Goal: Task Accomplishment & Management: Manage account settings

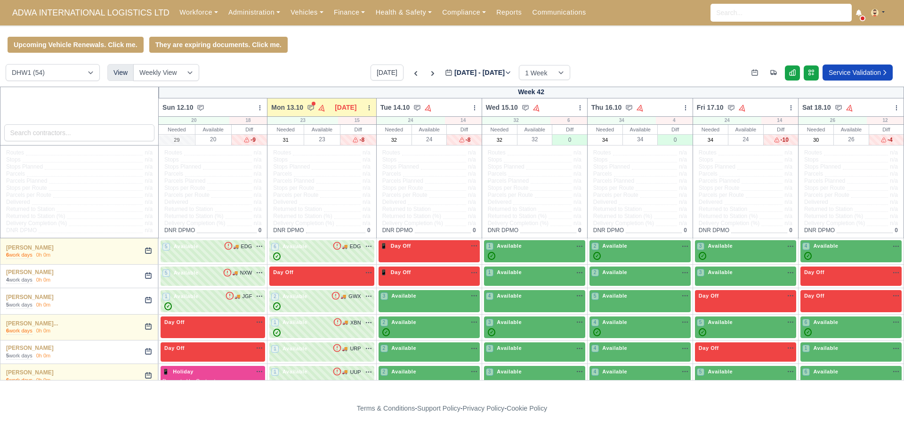
select select "2"
click at [861, 15] on icon at bounding box center [859, 12] width 7 height 7
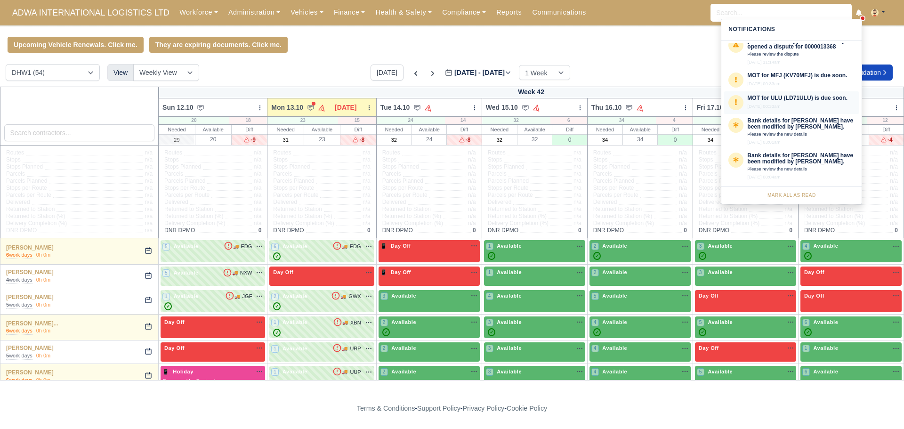
scroll to position [481, 0]
click at [263, 16] on link "Administration" at bounding box center [254, 12] width 62 height 18
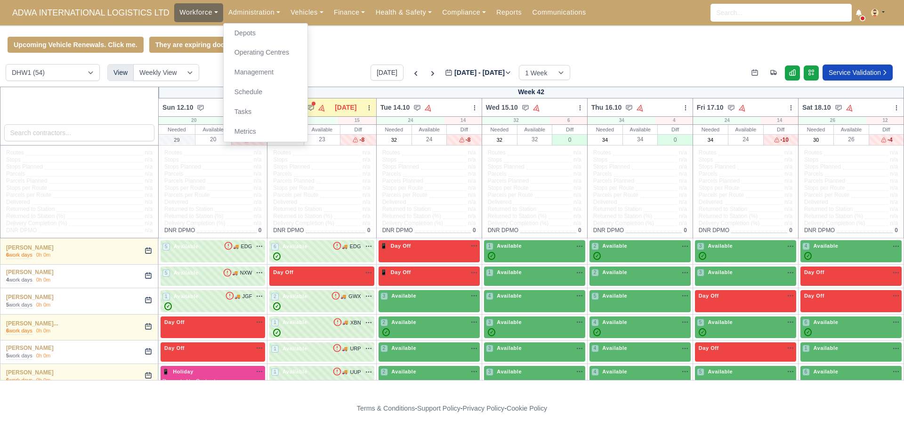
click at [193, 13] on link "Workforce" at bounding box center [198, 12] width 49 height 18
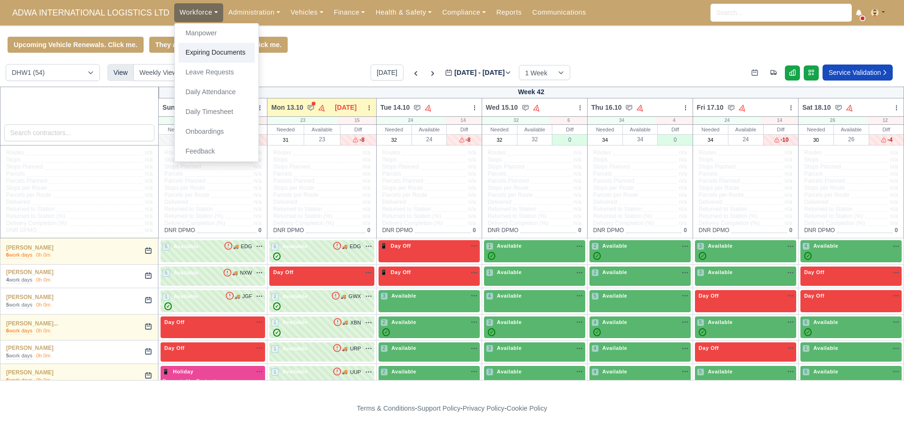
click at [210, 53] on link "Expiring Documents" at bounding box center [216, 53] width 76 height 20
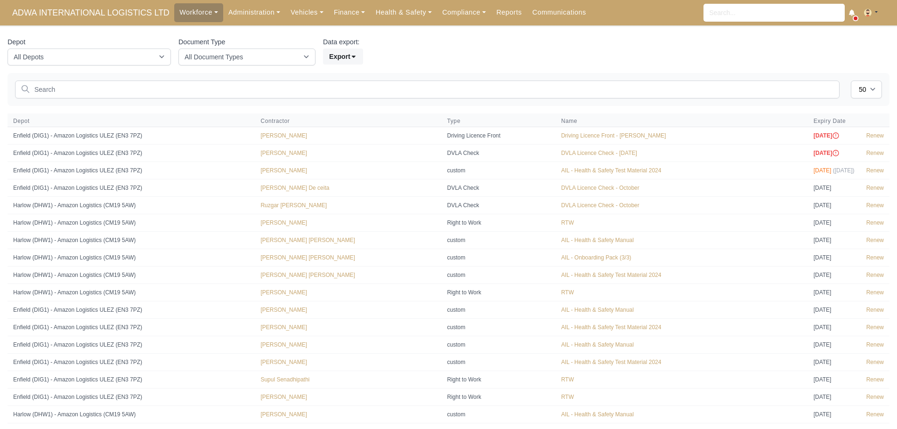
select select "50"
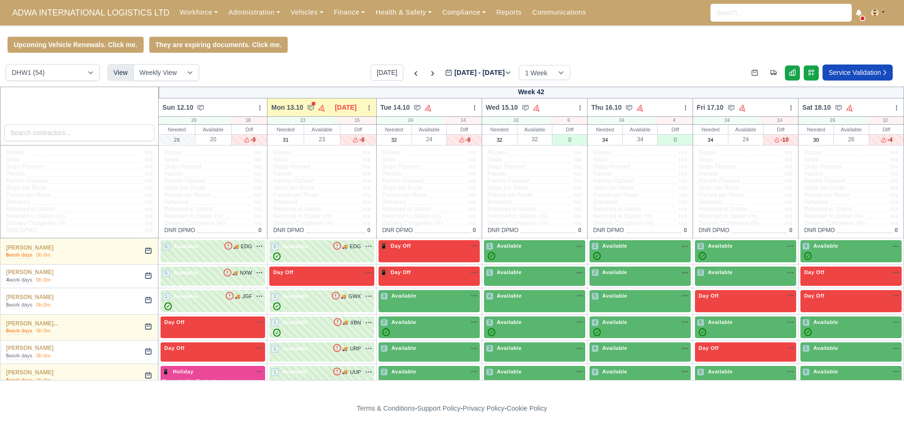
select select "2"
click at [303, 252] on div "6 Available 🚚 EDG" at bounding box center [321, 251] width 101 height 18
select select "50"
select select "2"
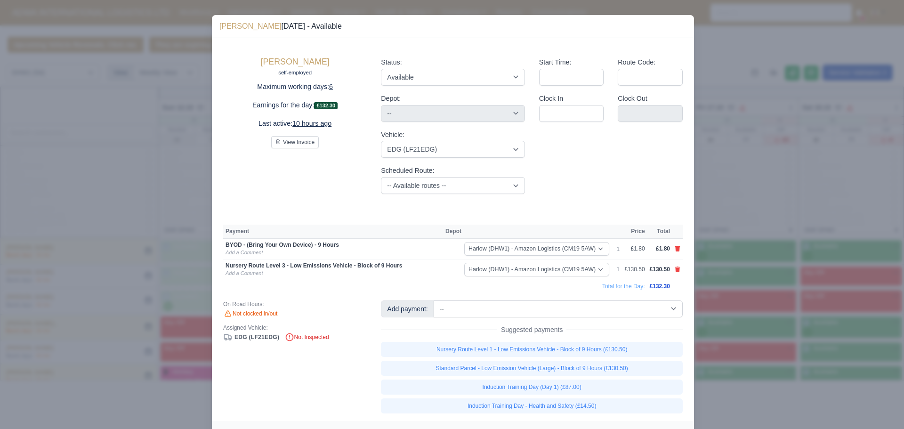
click at [289, 380] on div "On Road Hours: Not clocked in/out Assigned Vehicle: EDG (LF21EDG) Not Inspected" at bounding box center [295, 356] width 158 height 113
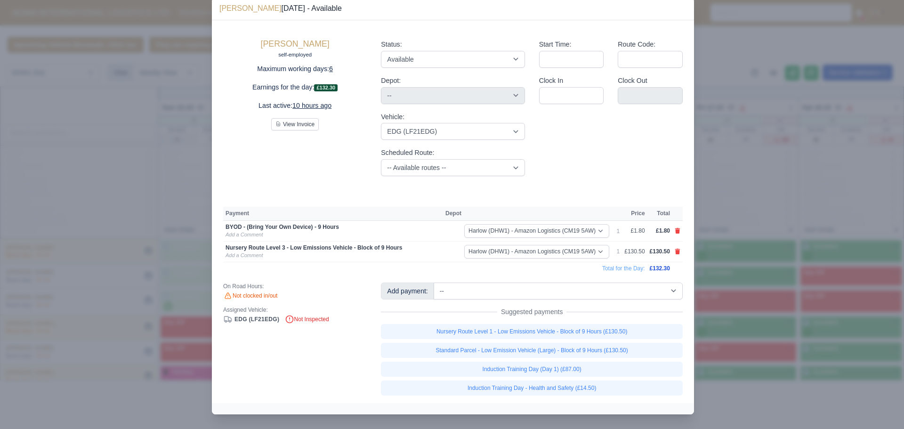
scroll to position [18, 0]
click at [74, 208] on div at bounding box center [452, 214] width 904 height 429
